Goal: Transaction & Acquisition: Obtain resource

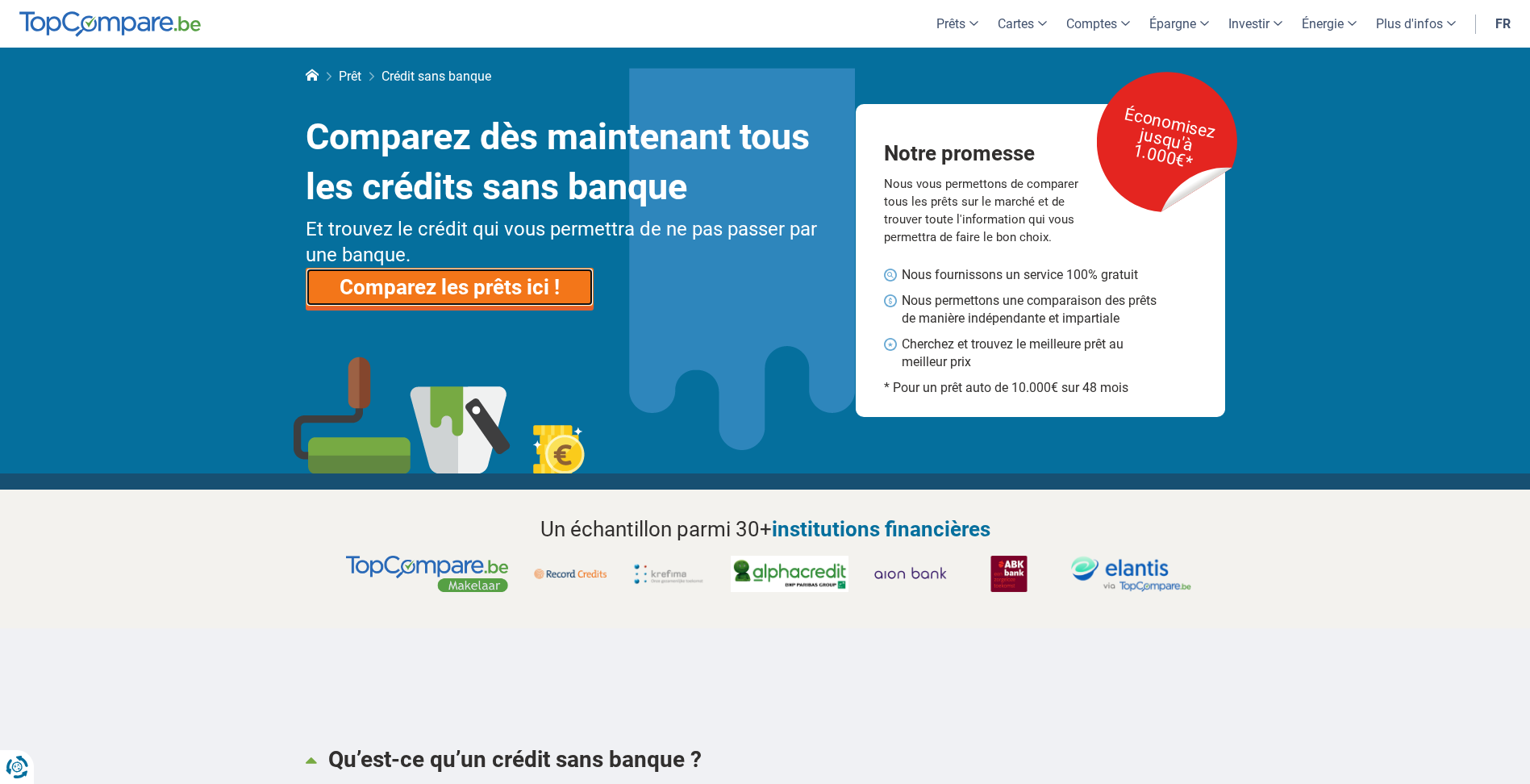
click at [439, 295] on link "Comparez les prêts ici !" at bounding box center [450, 287] width 288 height 38
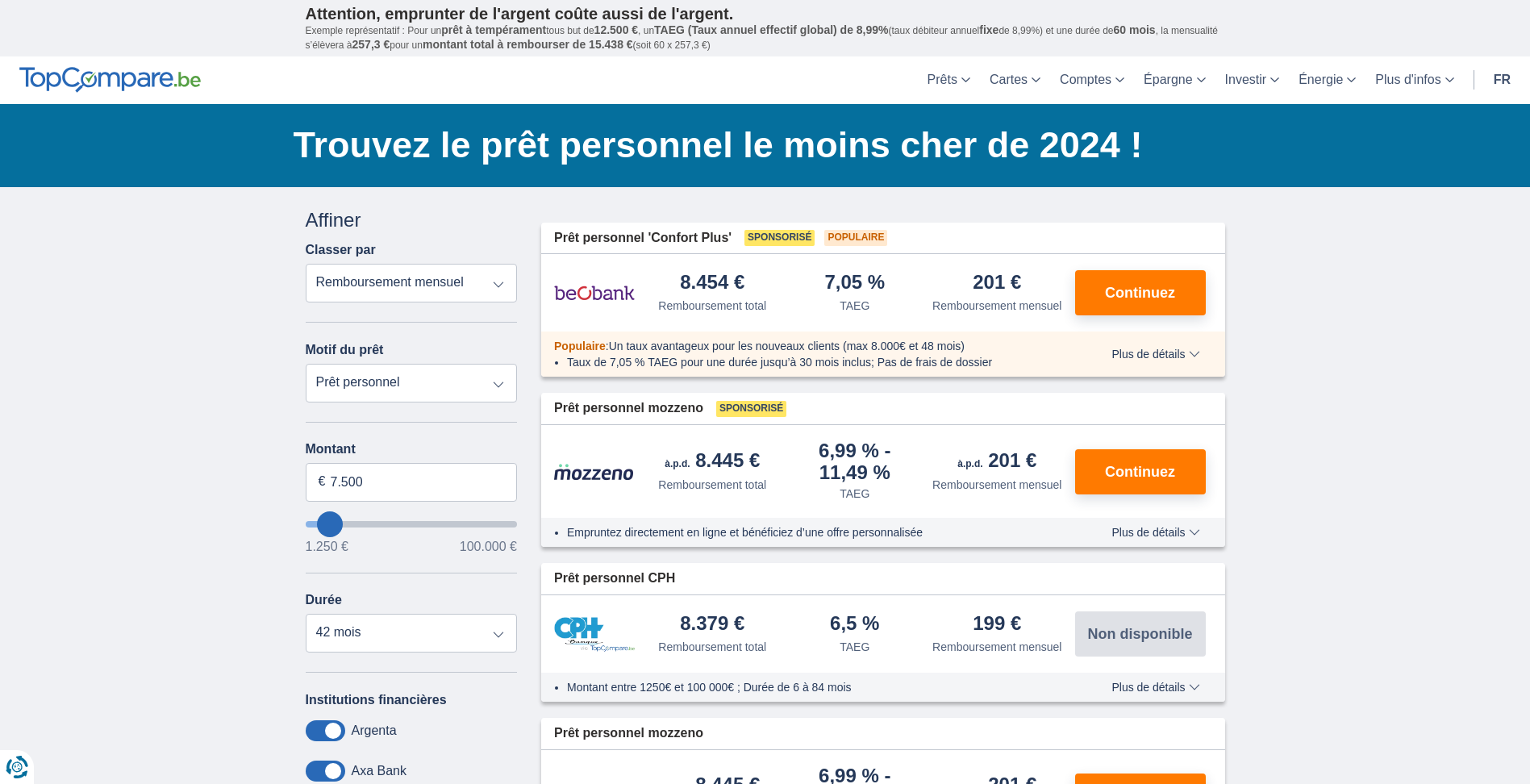
click at [498, 386] on select "Prêt personnel Voiture Moto / vélo Caravane / mobilhome Travaux Energie Rachat …" at bounding box center [411, 383] width 212 height 38
type input "1.250"
type input "1250"
select select "24"
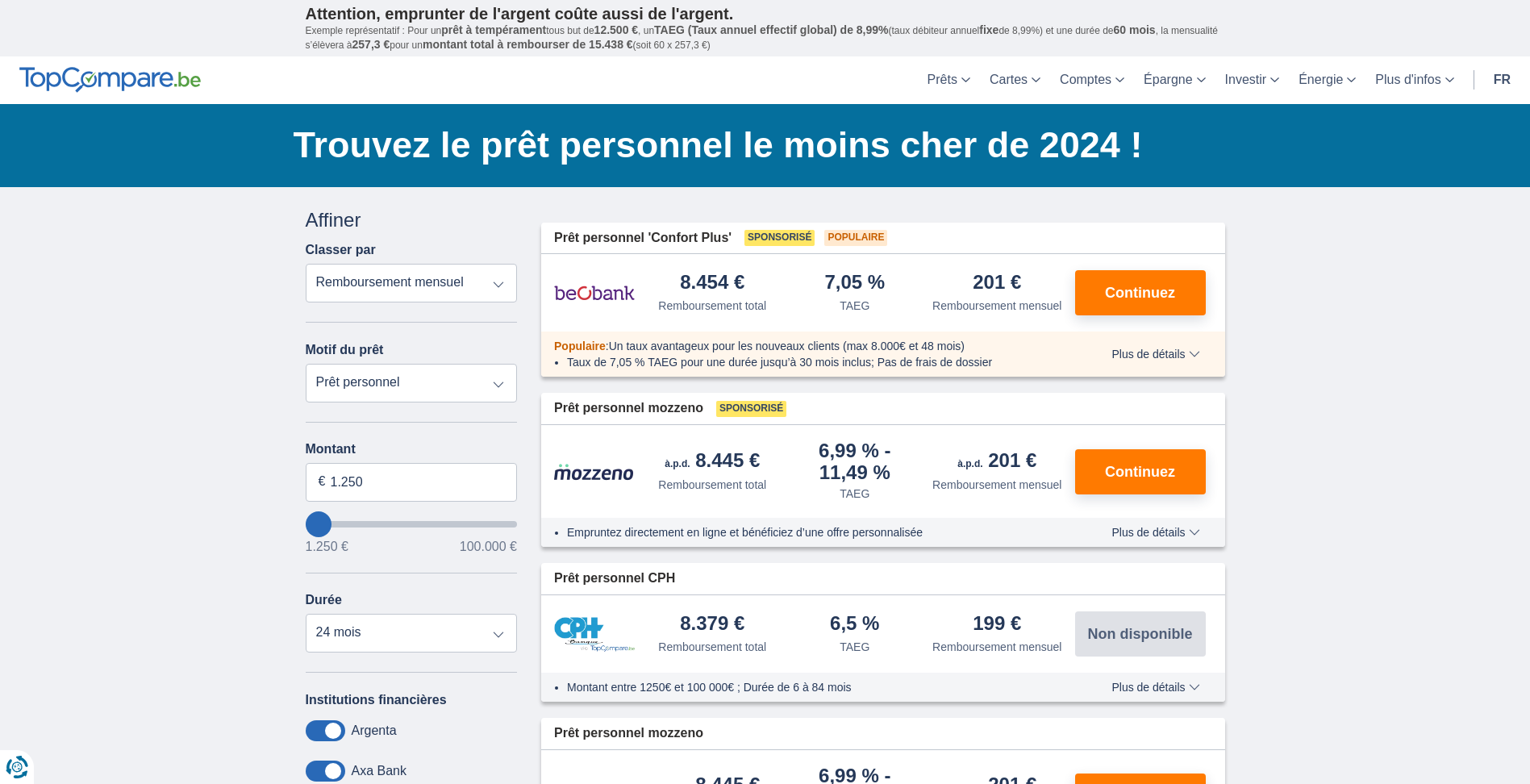
type input "1250"
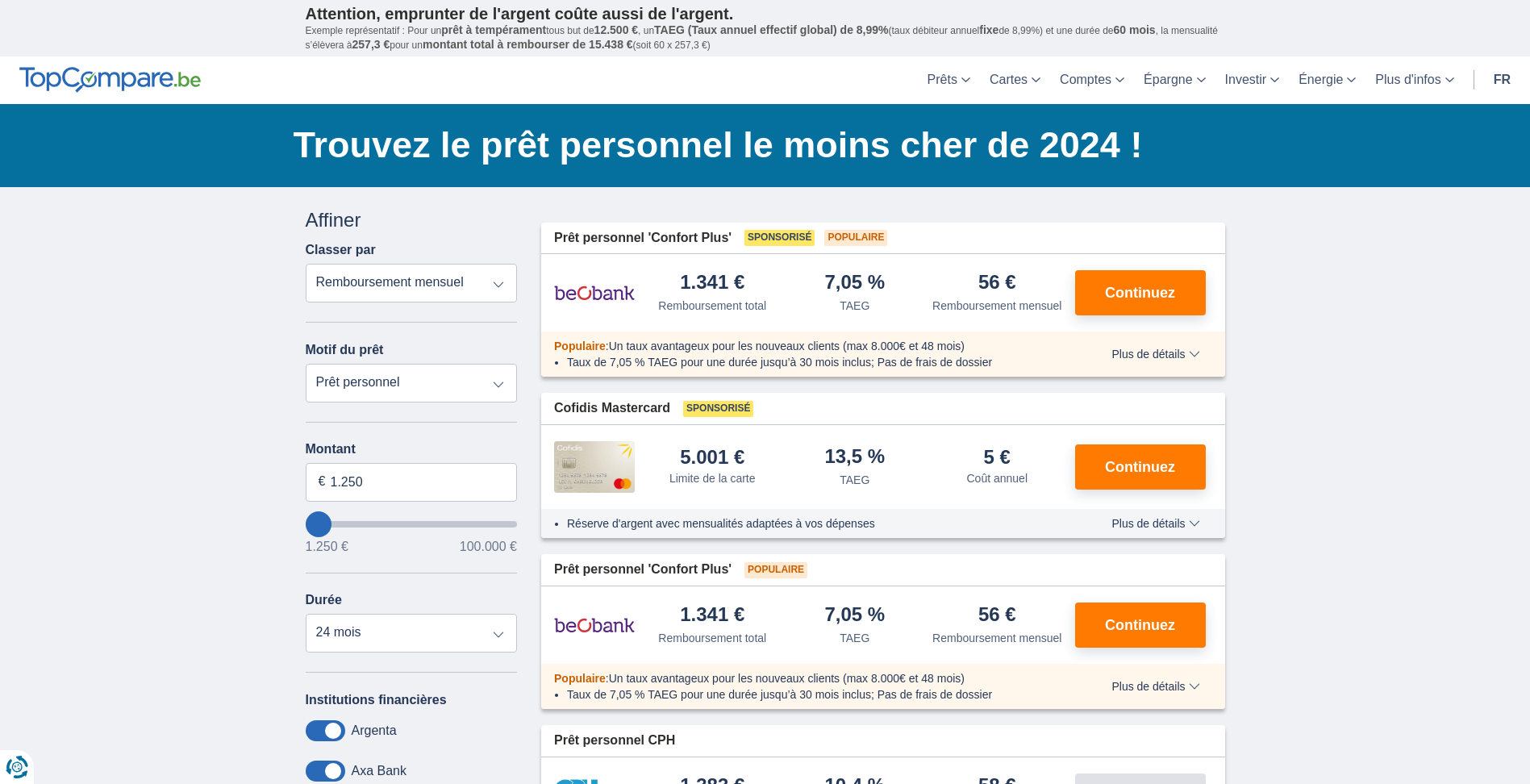
type input "2.250"
type input "4250"
type input "4.250"
select select "36"
type input "60.250"
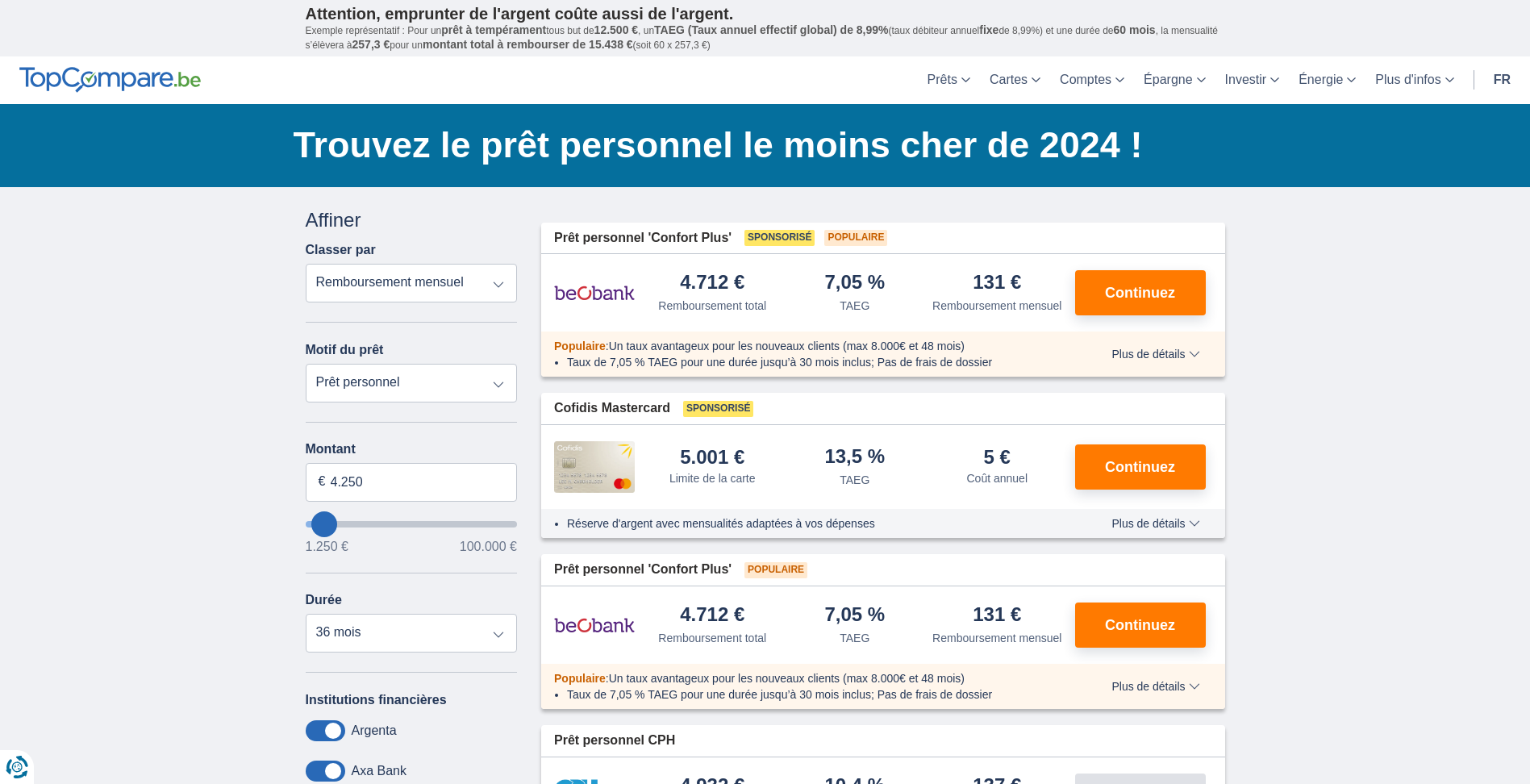
type input "60250"
select select "120"
type input "60250"
click at [429, 521] on input "wantToBorrow" at bounding box center [411, 524] width 212 height 6
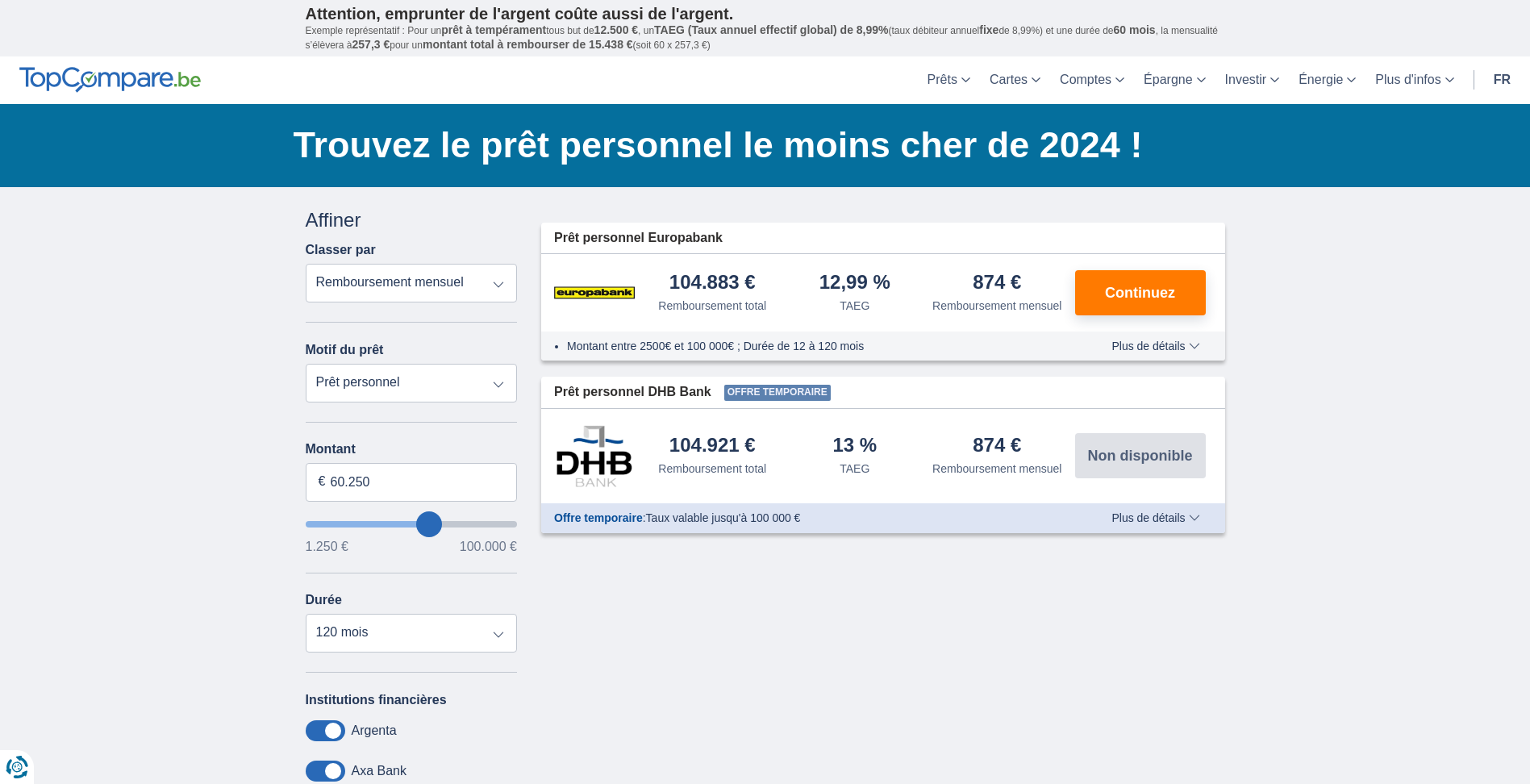
type input "61.250"
type input "61250"
type input "60.250"
type input "60250"
drag, startPoint x: 372, startPoint y: 486, endPoint x: 320, endPoint y: 490, distance: 52.2
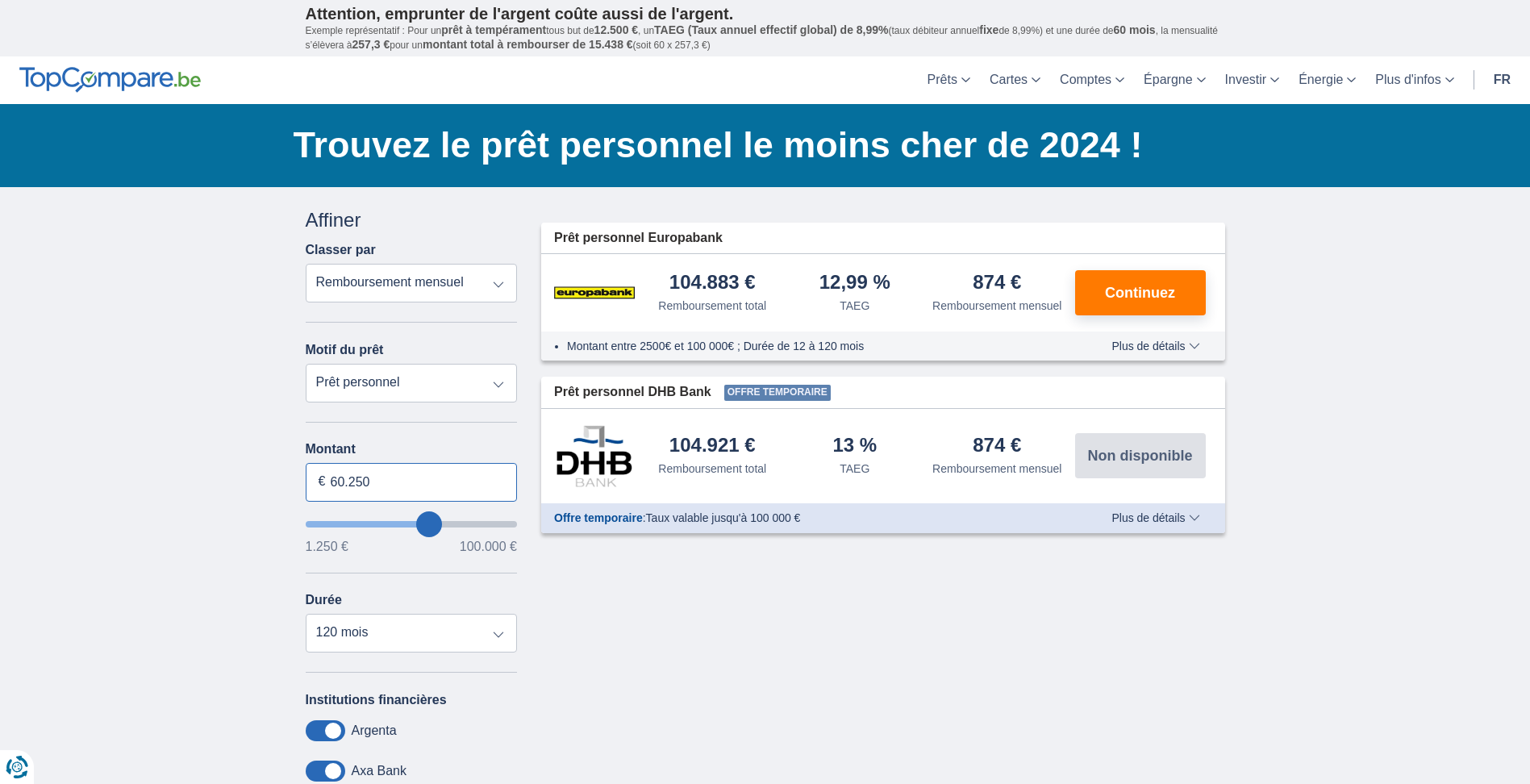
click at [320, 490] on div "60.250 €" at bounding box center [411, 482] width 212 height 38
type input "37.000"
type input "37250"
click at [527, 693] on div "Annuler Filtres Affiner Classer par Remboursement total TAEG Remboursement mens…" at bounding box center [411, 589] width 237 height 767
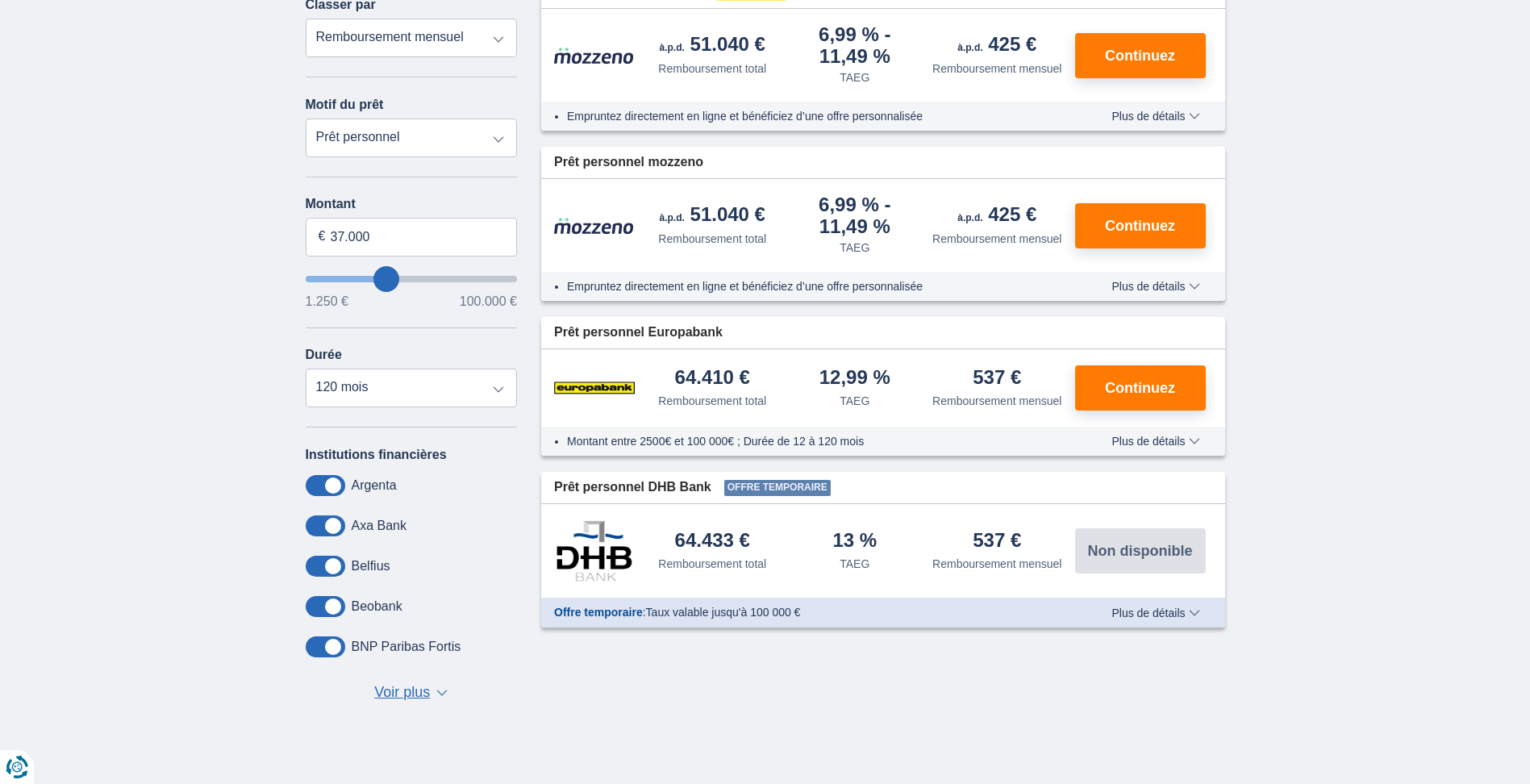
scroll to position [323, 0]
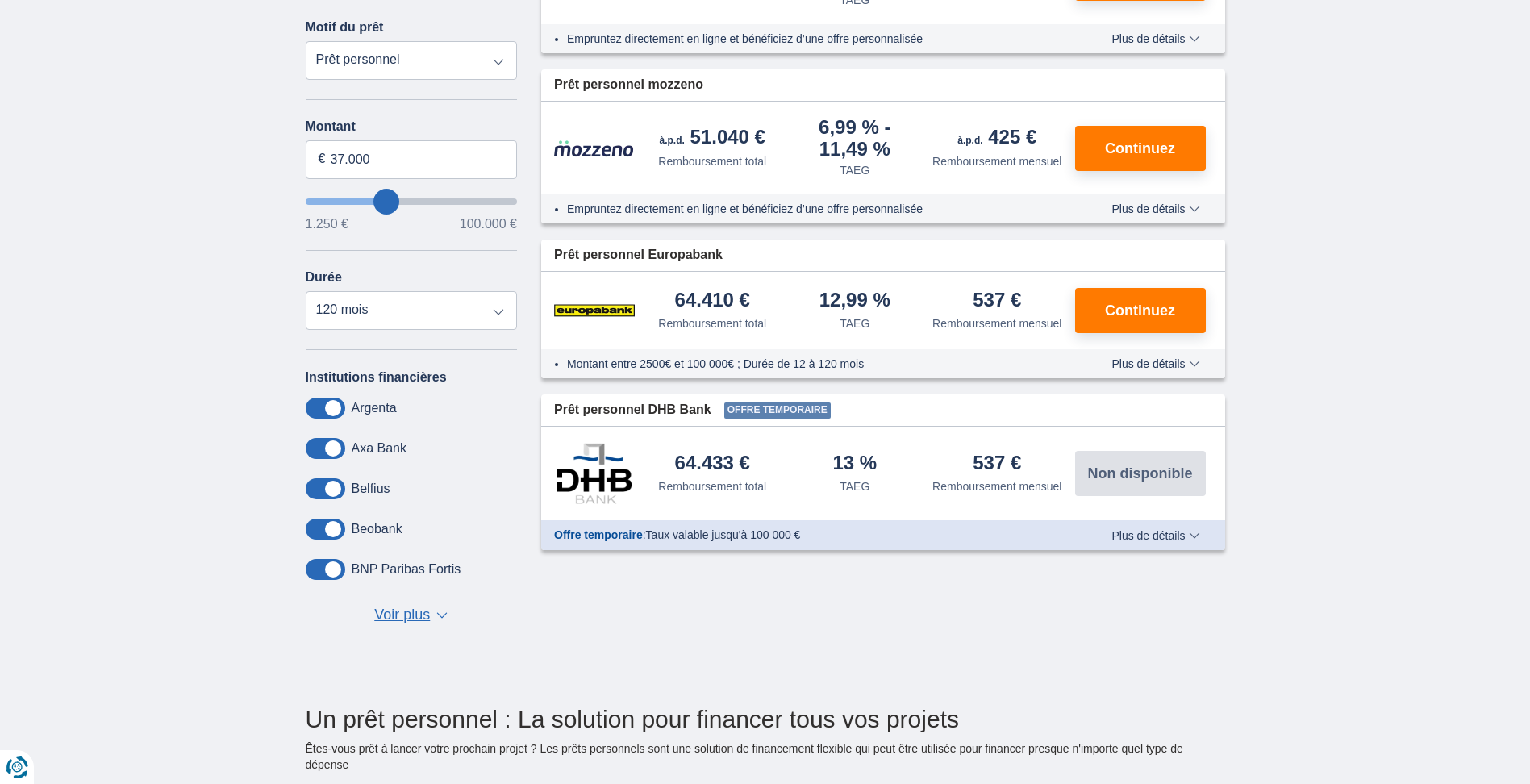
click at [414, 616] on span "Voir plus" at bounding box center [403, 616] width 56 height 21
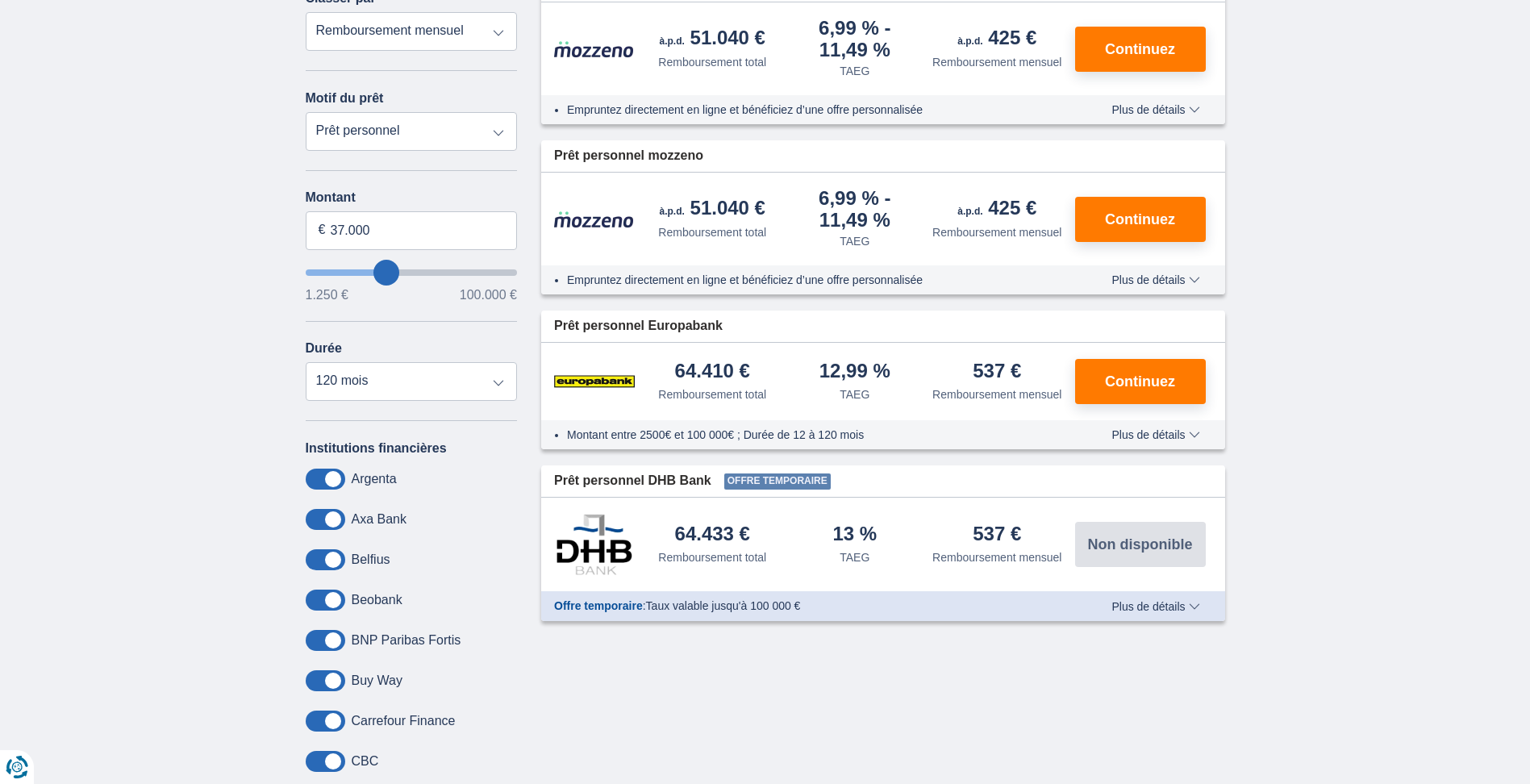
scroll to position [0, 0]
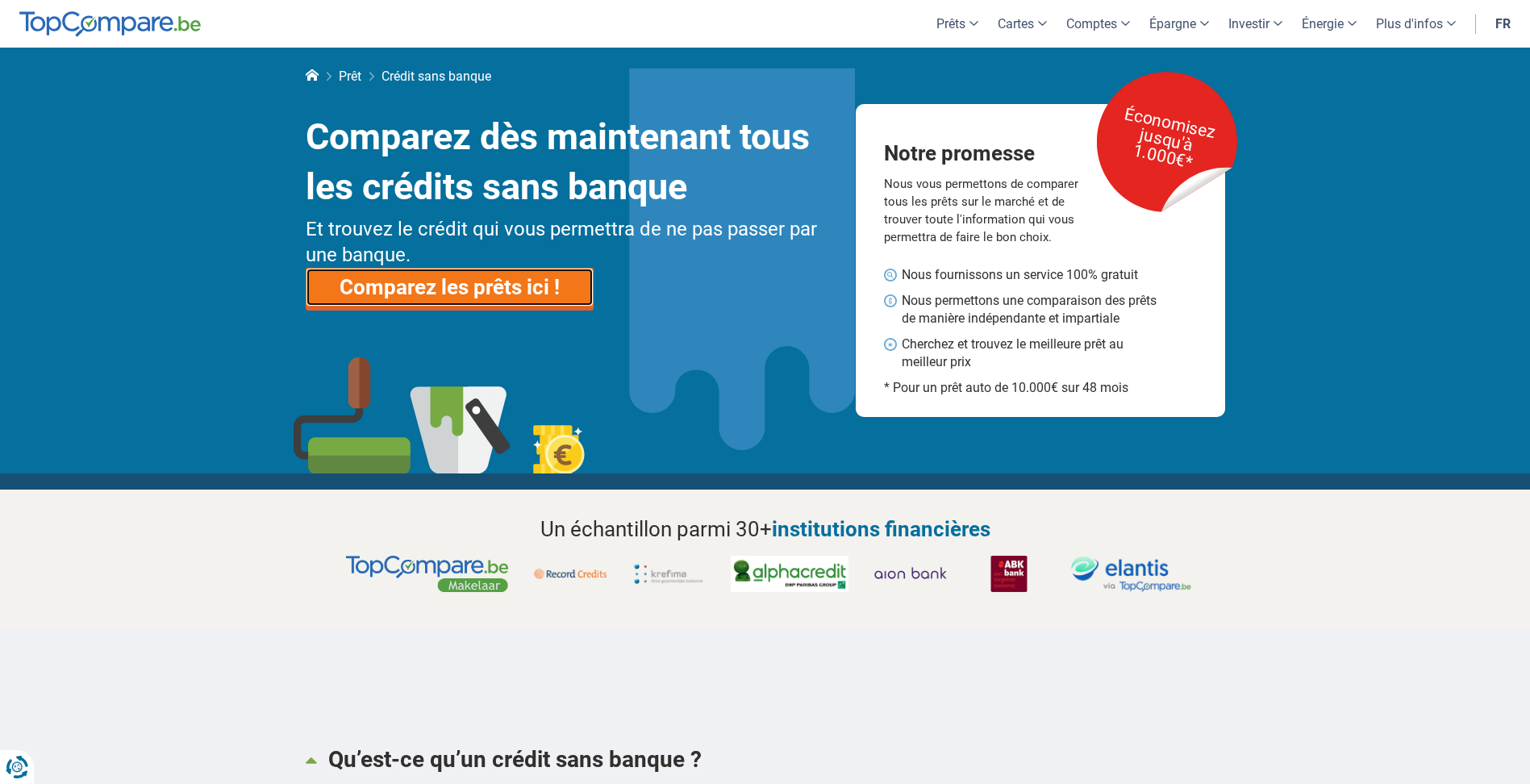
click at [433, 285] on link "Comparez les prêts ici !" at bounding box center [450, 287] width 288 height 38
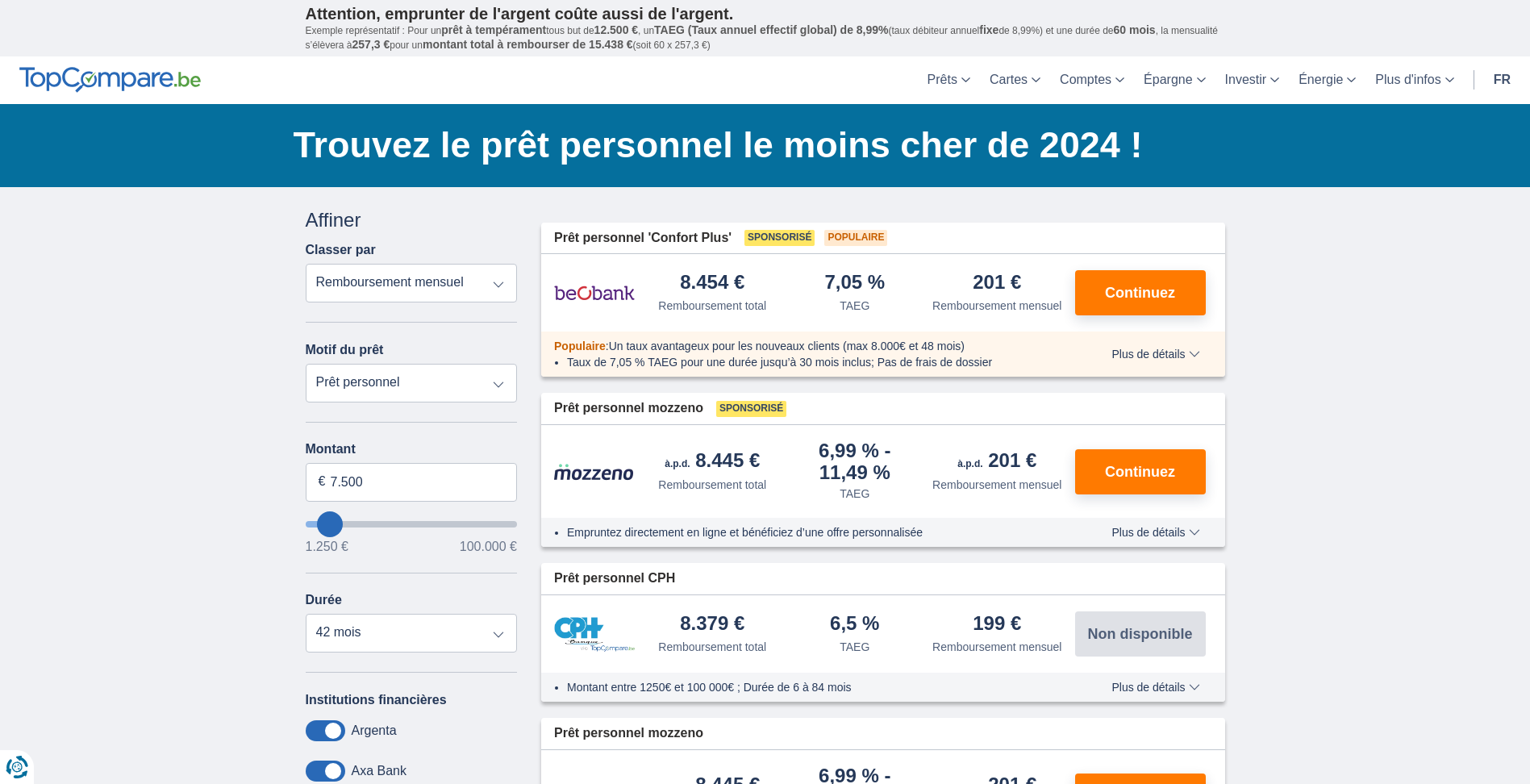
click at [503, 384] on select "Prêt personnel Voiture Moto / vélo Caravane / mobilhome Travaux Energie Rachat …" at bounding box center [411, 383] width 212 height 38
type input "8.250"
type input "8250"
select select "48"
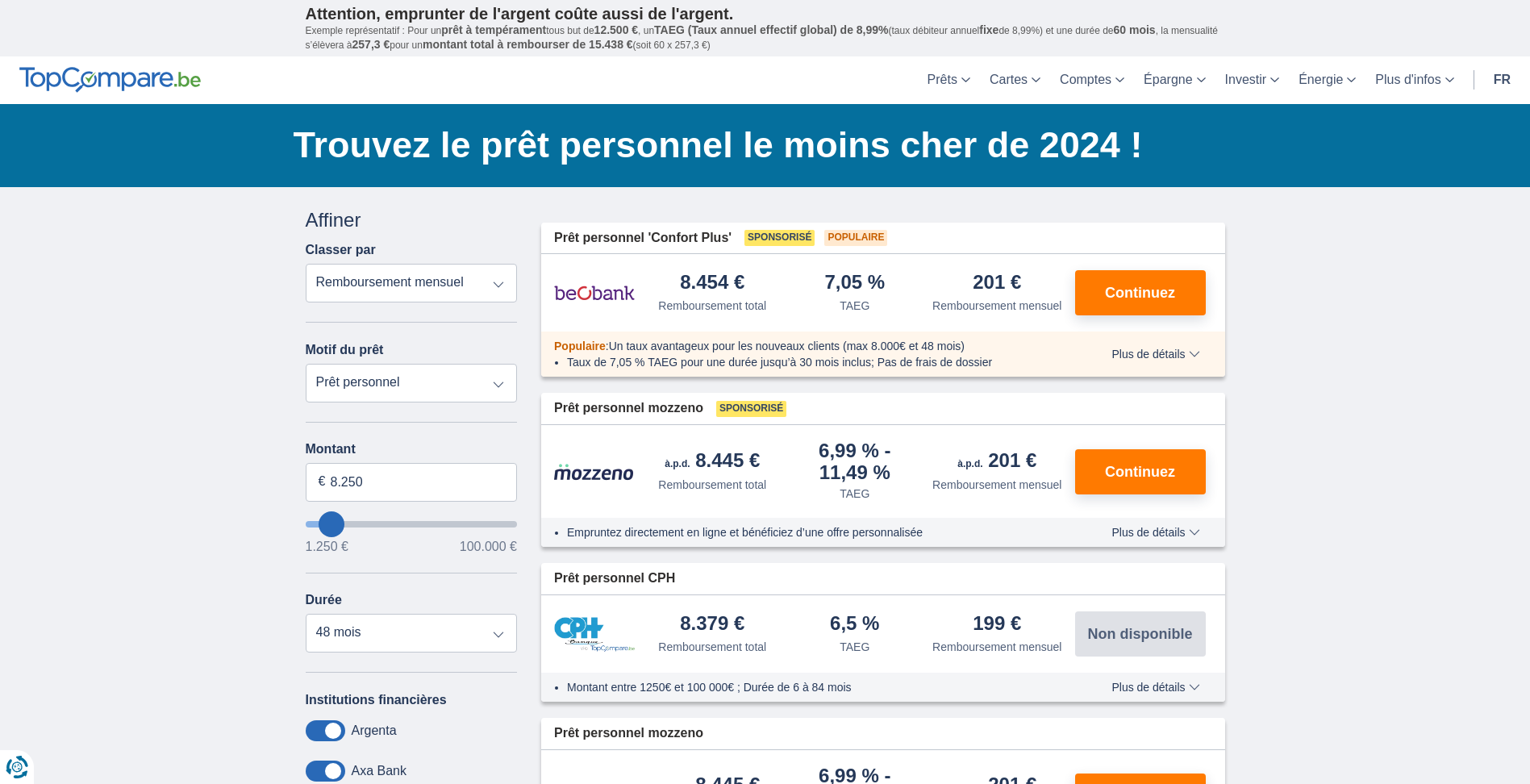
type input "9250"
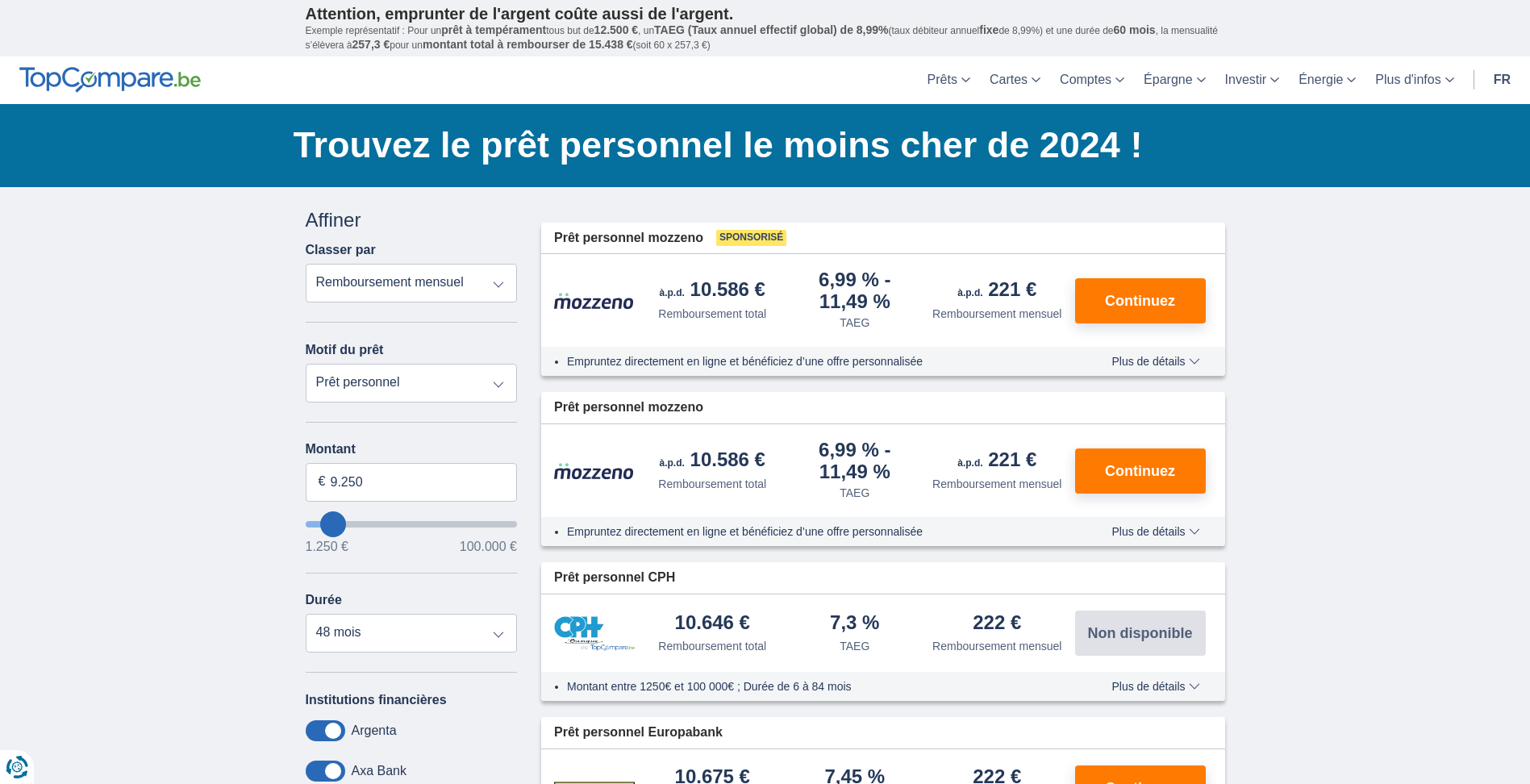
type input "40.250"
type input "40250"
click at [391, 521] on input "wantToBorrow" at bounding box center [411, 524] width 212 height 6
select select "120"
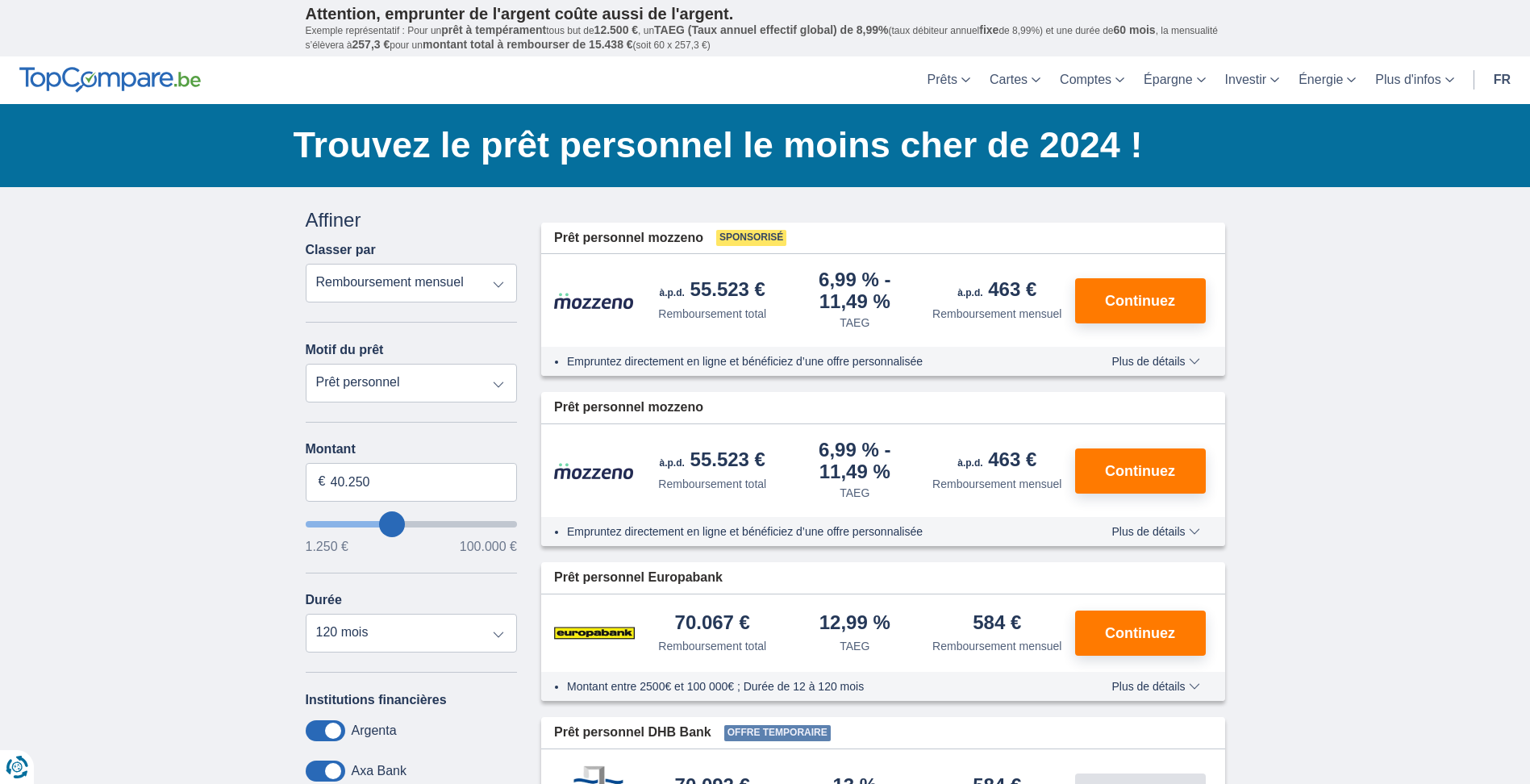
type input "31.250"
type input "31250"
click at [376, 523] on input "wantToBorrow" at bounding box center [411, 524] width 212 height 6
type input "38.250"
type input "38250"
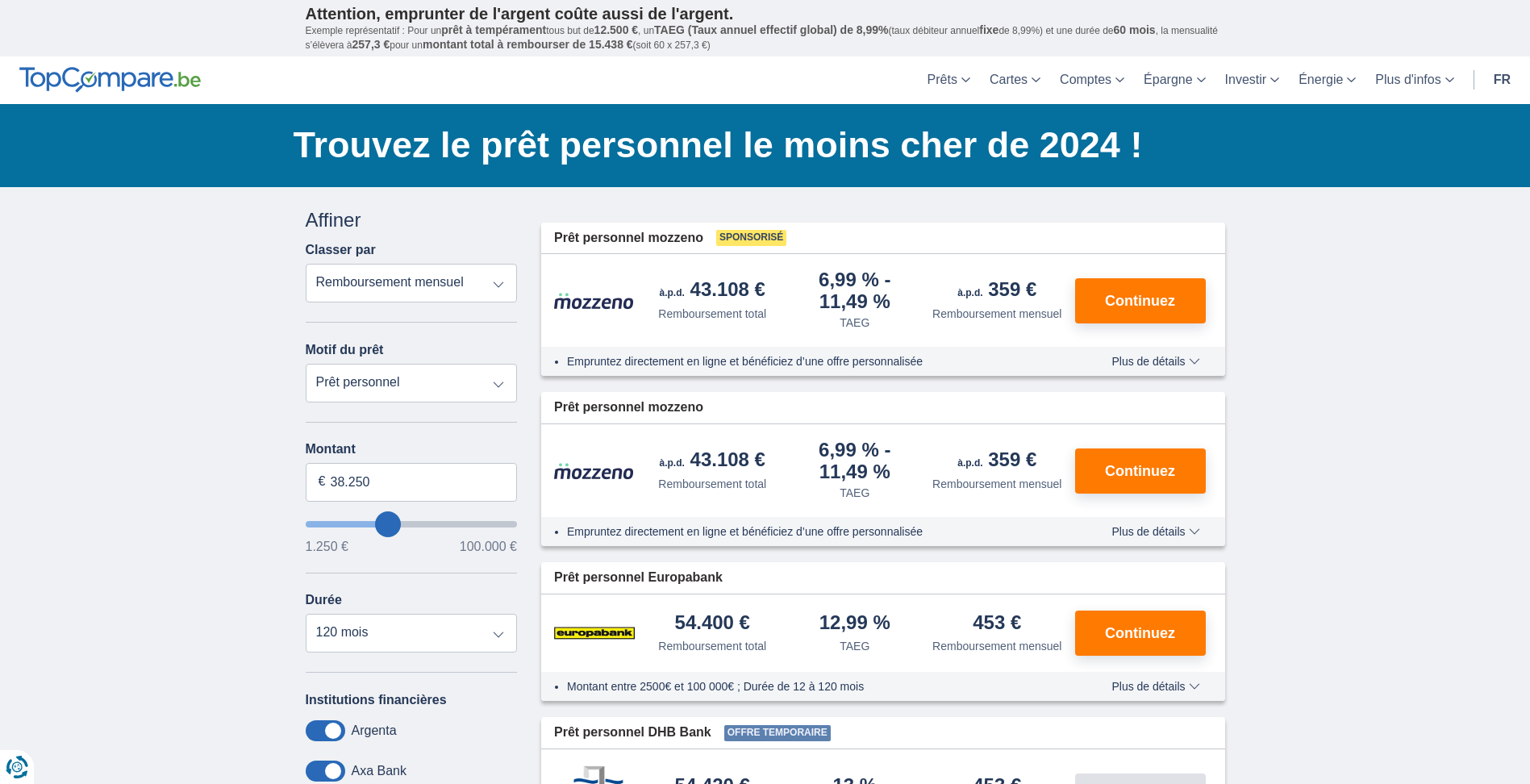
click at [388, 526] on input "wantToBorrow" at bounding box center [411, 524] width 212 height 6
click at [377, 524] on input "wantToBorrow" at bounding box center [411, 524] width 212 height 6
type input "34.250"
type input "32250"
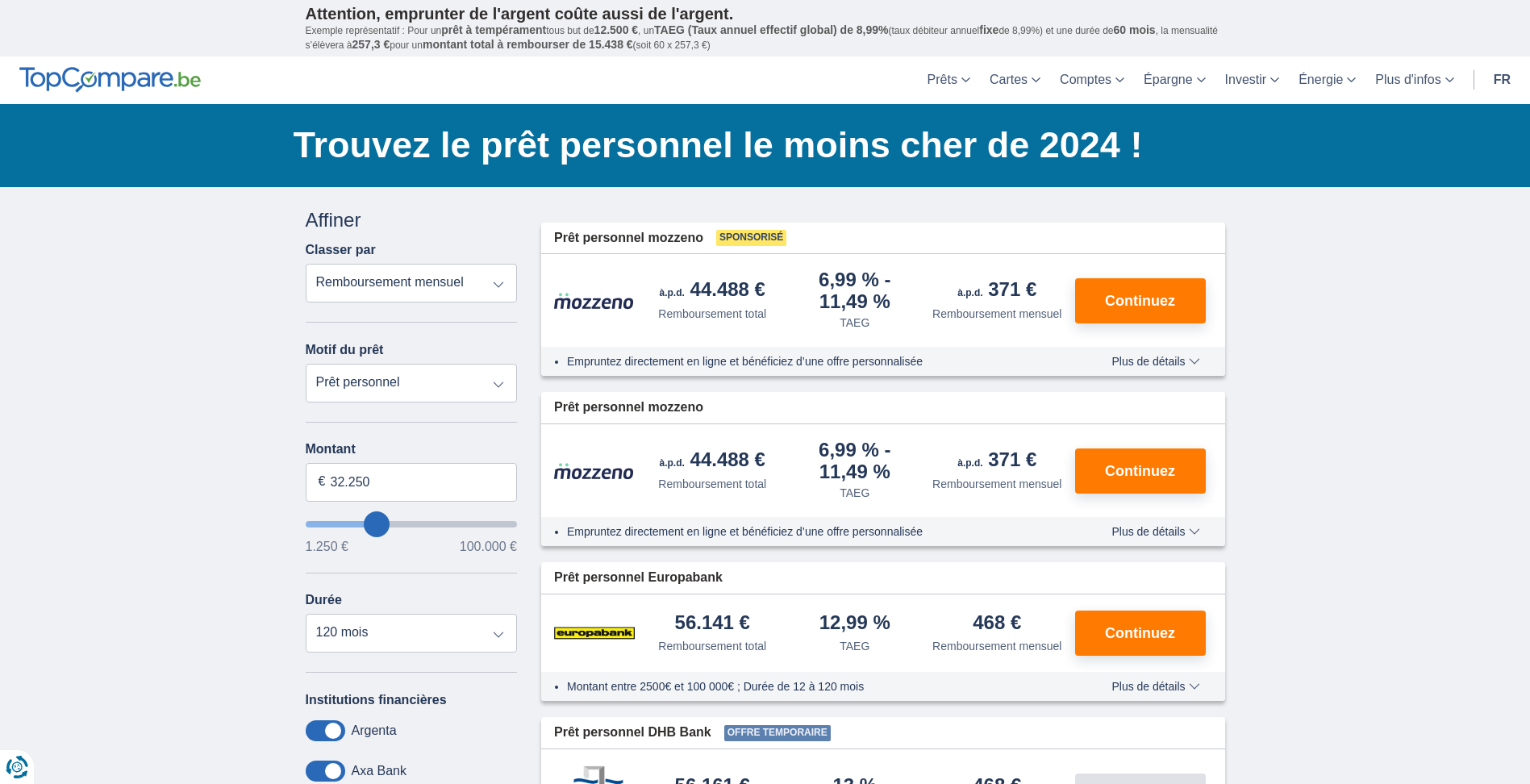
type input "35.250"
type input "40250"
drag, startPoint x: 376, startPoint y: 479, endPoint x: 323, endPoint y: 492, distance: 54.6
click at [323, 492] on input "40.250" at bounding box center [411, 482] width 212 height 38
type input "37.000"
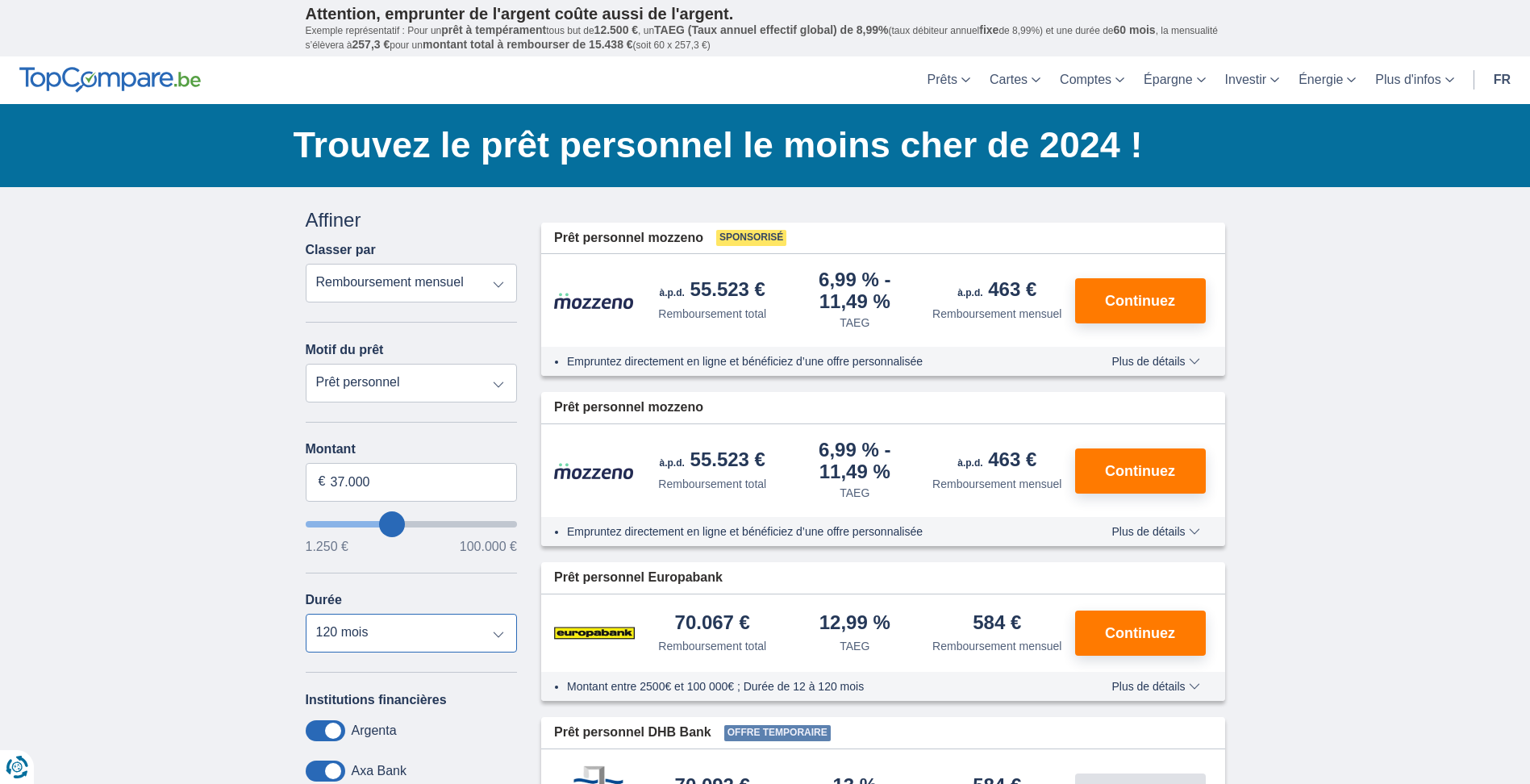
type input "37250"
click at [503, 634] on select "12 mois 18 mois 24 mois 30 mois 36 mois 42 mois 48 mois 60 mois 72 mois 84 mois…" at bounding box center [411, 633] width 212 height 38
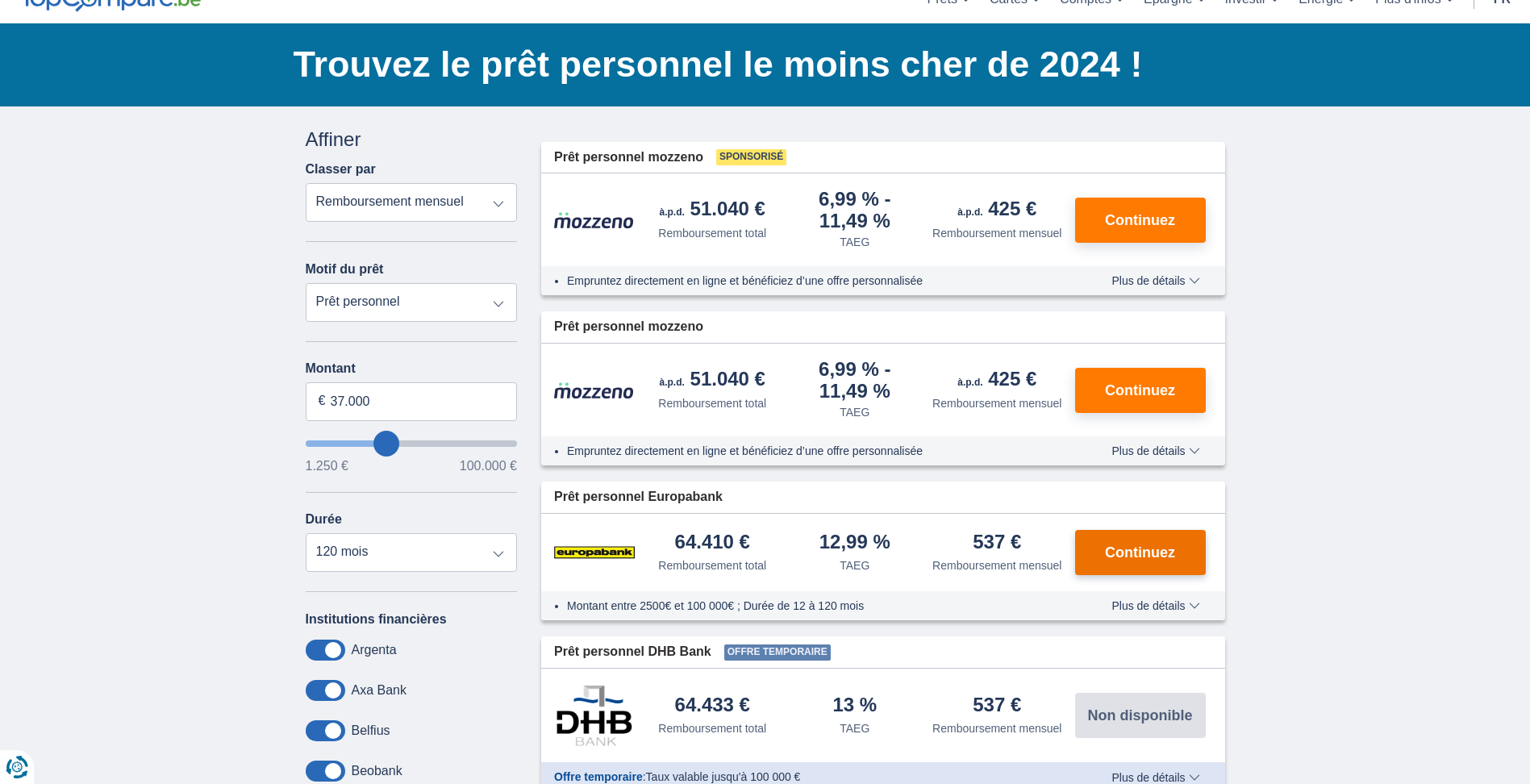
click at [1136, 555] on span "Continuez" at bounding box center [1141, 552] width 70 height 15
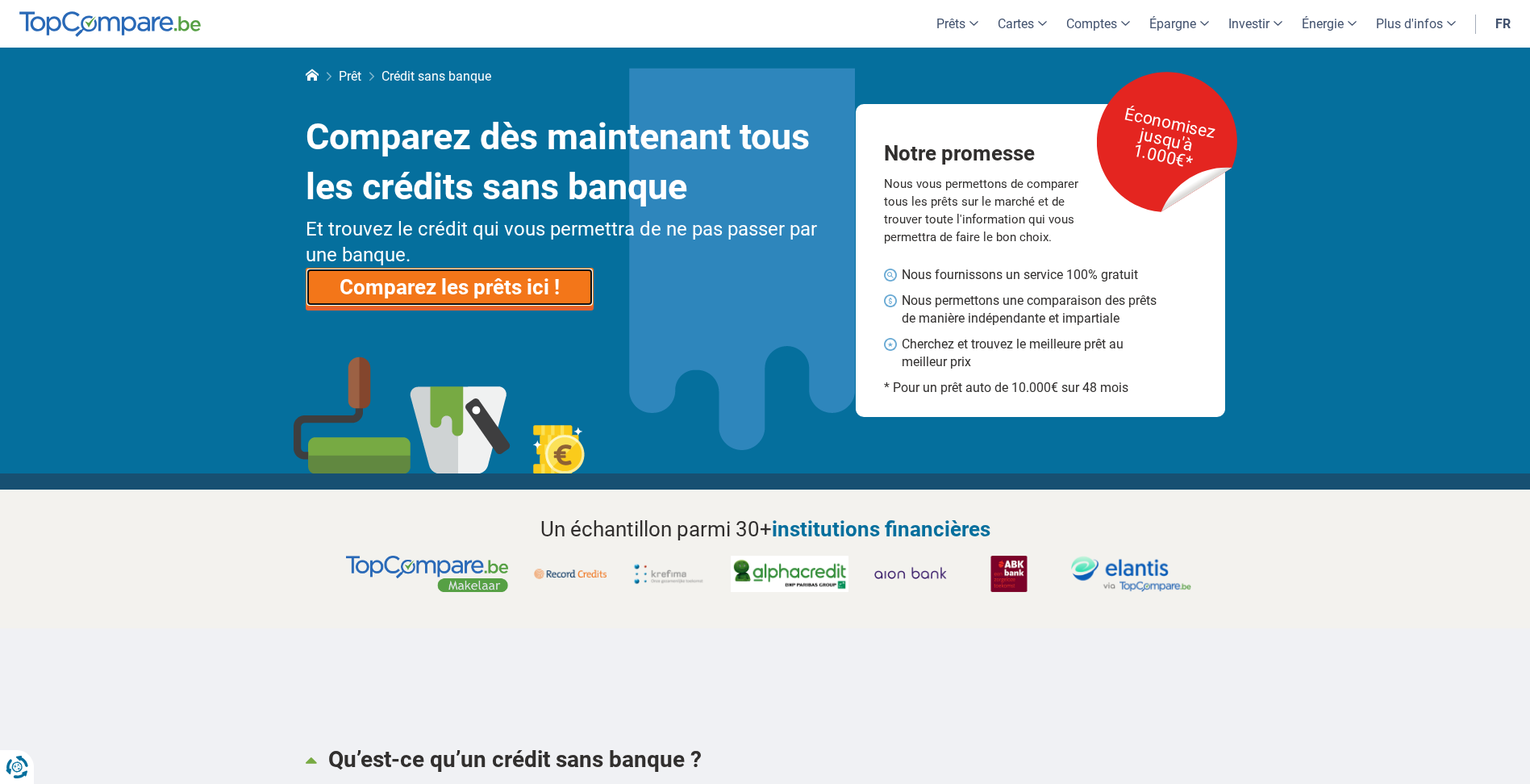
click at [482, 290] on link "Comparez les prêts ici !" at bounding box center [450, 287] width 288 height 38
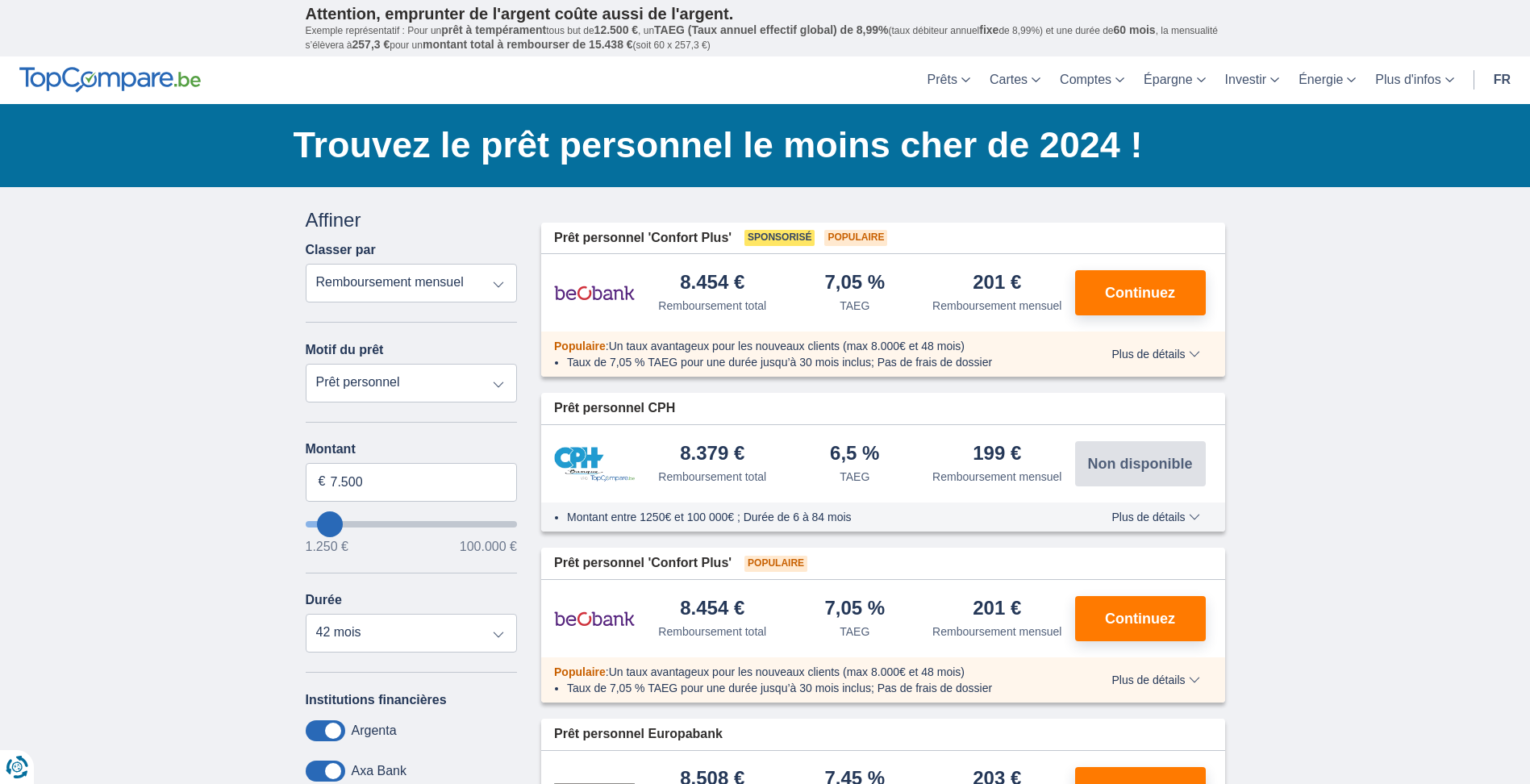
click at [333, 526] on input "wantToBorrow" at bounding box center [411, 524] width 212 height 6
drag, startPoint x: 366, startPoint y: 477, endPoint x: 322, endPoint y: 480, distance: 44.1
click at [322, 480] on div "7.500 €" at bounding box center [411, 482] width 212 height 38
type input "8.000"
type input "8250"
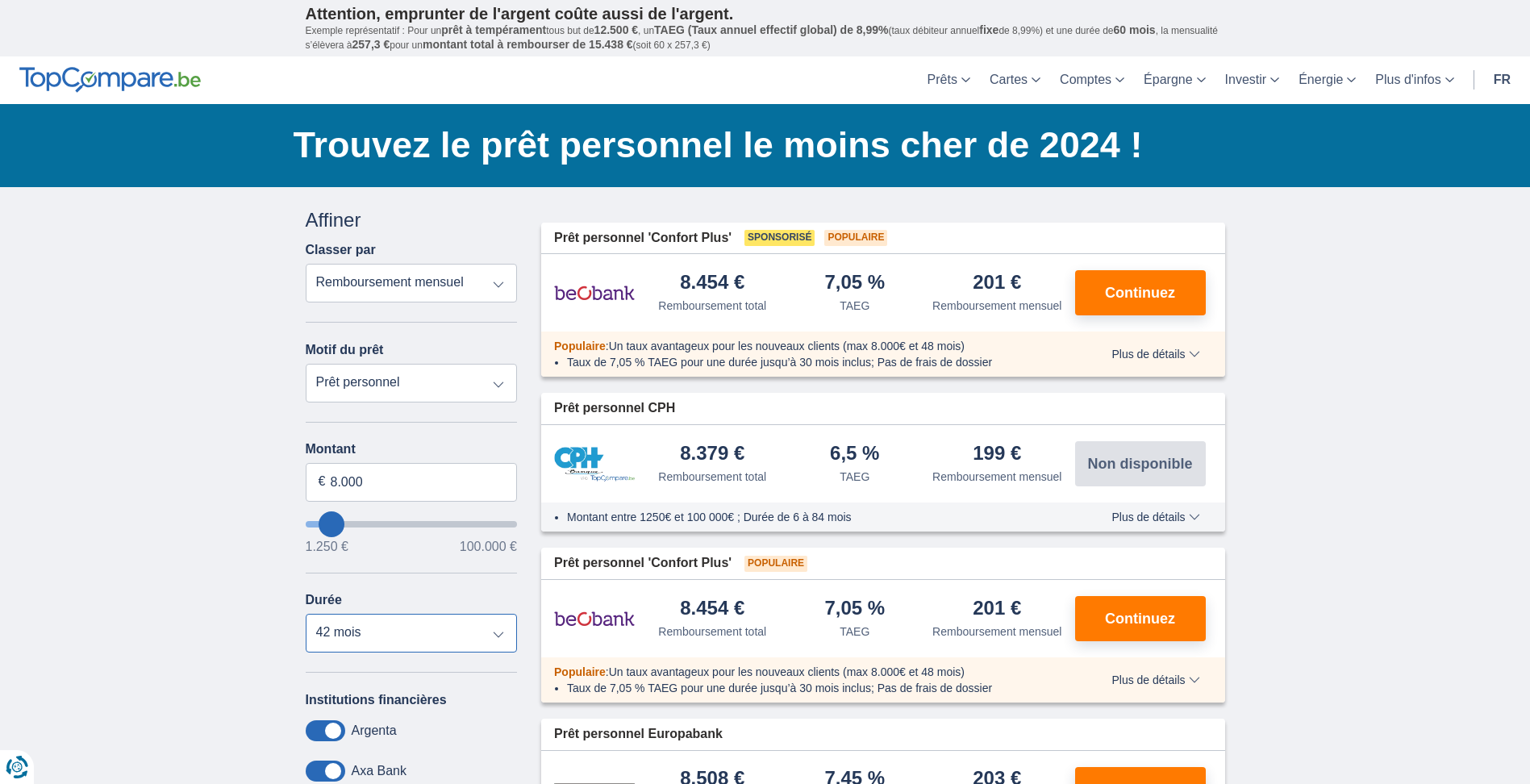
select select "48"
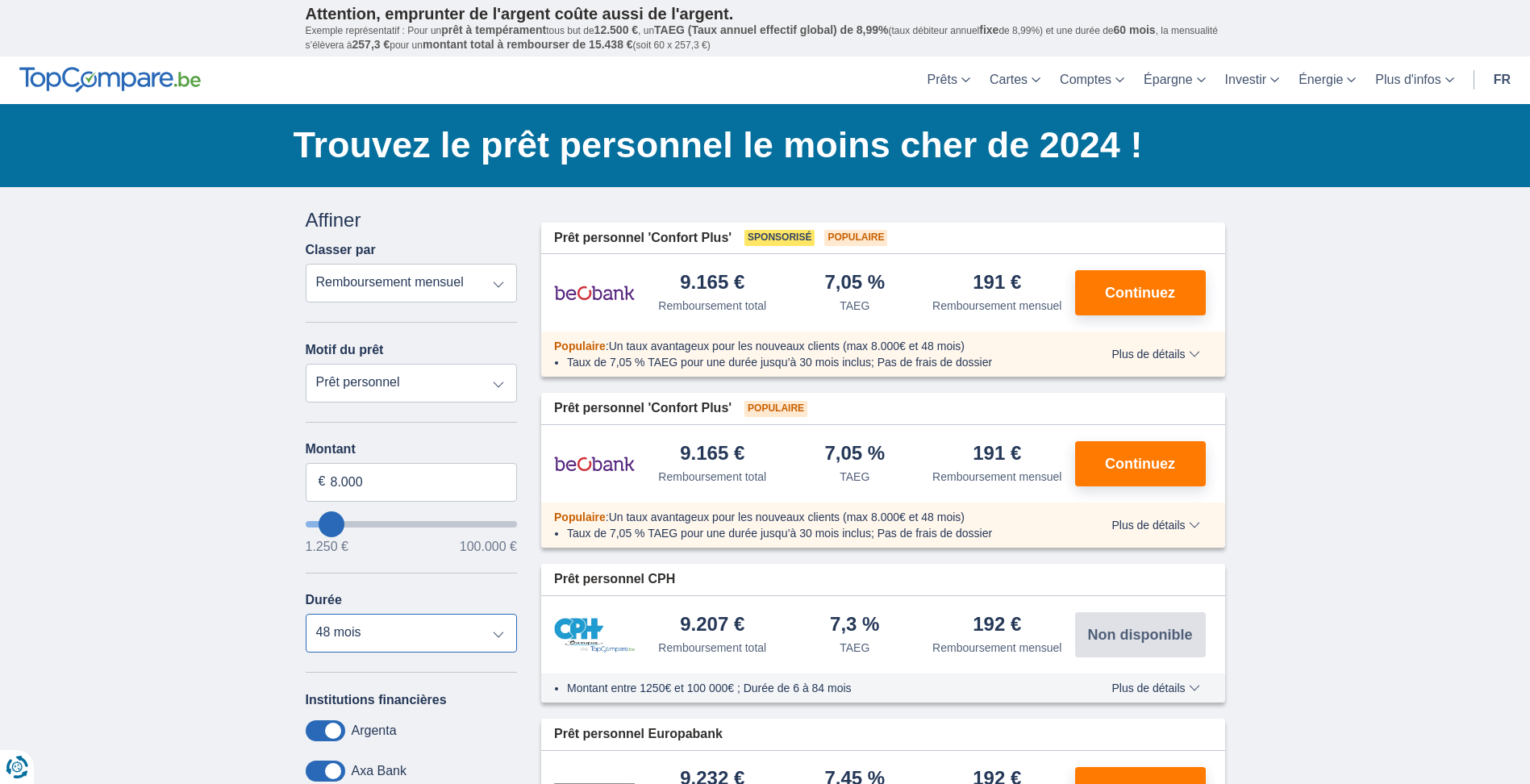
click at [306, 614] on select "12 mois 18 mois 24 mois 30 mois 36 mois 42 mois 48 mois" at bounding box center [411, 633] width 212 height 38
click at [1132, 301] on button "Continuez" at bounding box center [1141, 292] width 131 height 45
click at [1125, 455] on button "Continuez" at bounding box center [1141, 464] width 131 height 45
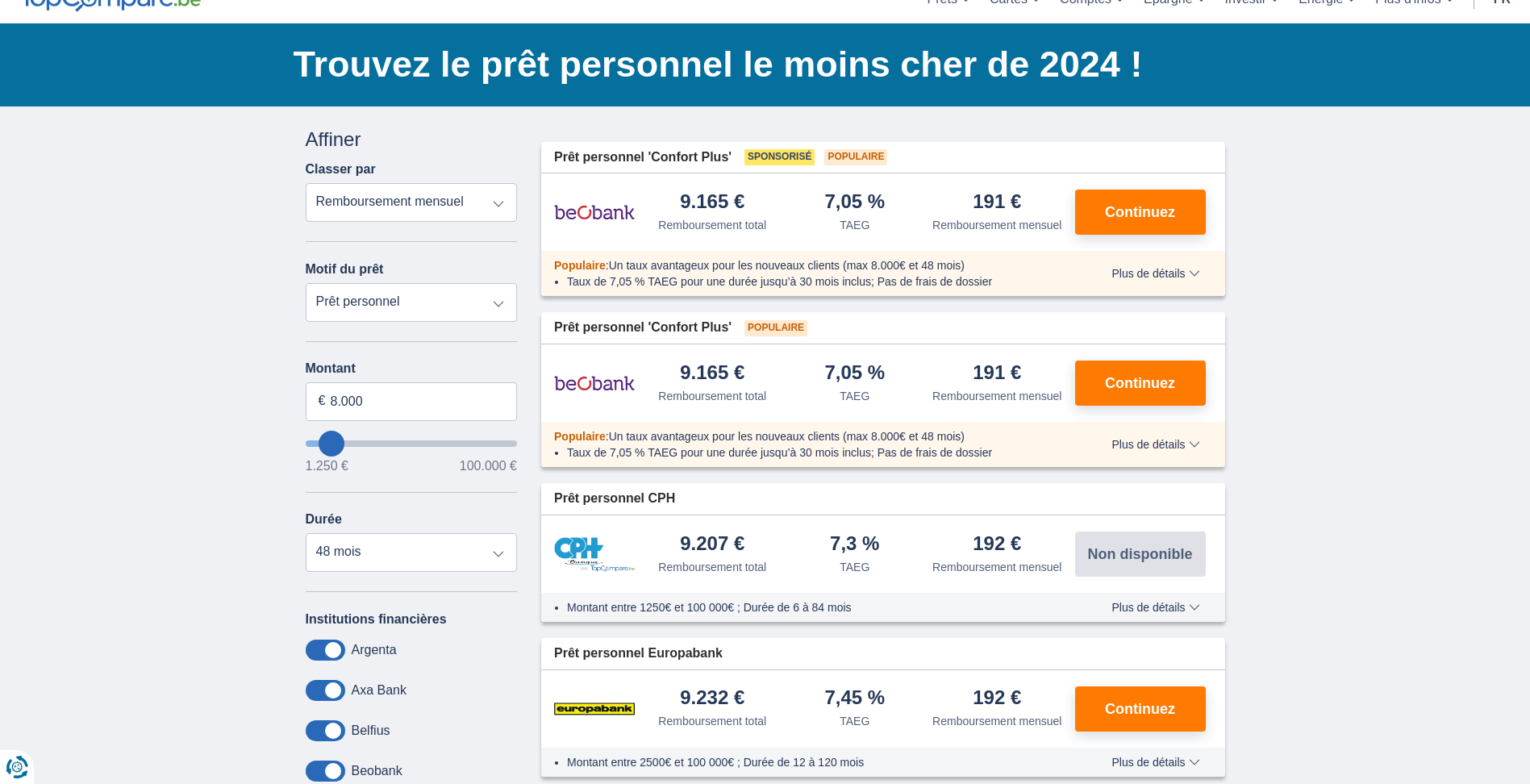
scroll to position [162, 0]
